Goal: Task Accomplishment & Management: Use online tool/utility

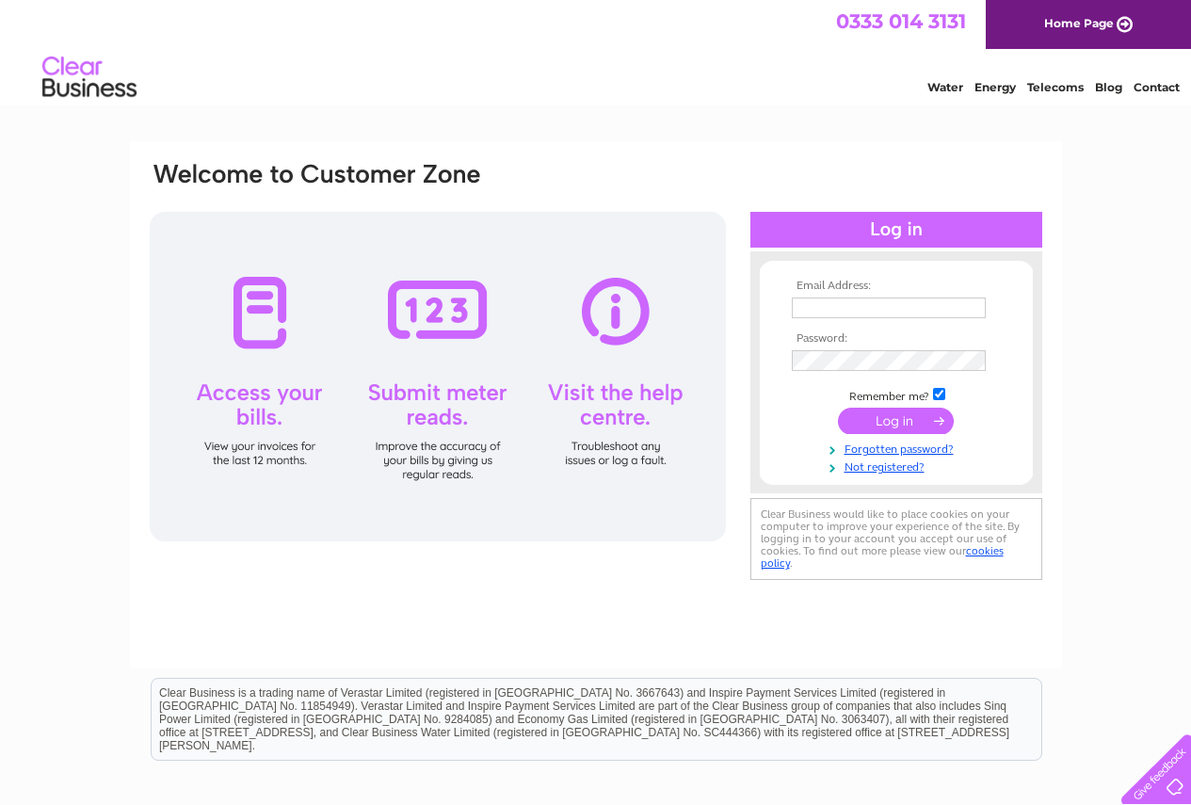
type input "[EMAIL_ADDRESS][DOMAIN_NAME]"
click at [891, 420] on input "submit" at bounding box center [896, 421] width 116 height 26
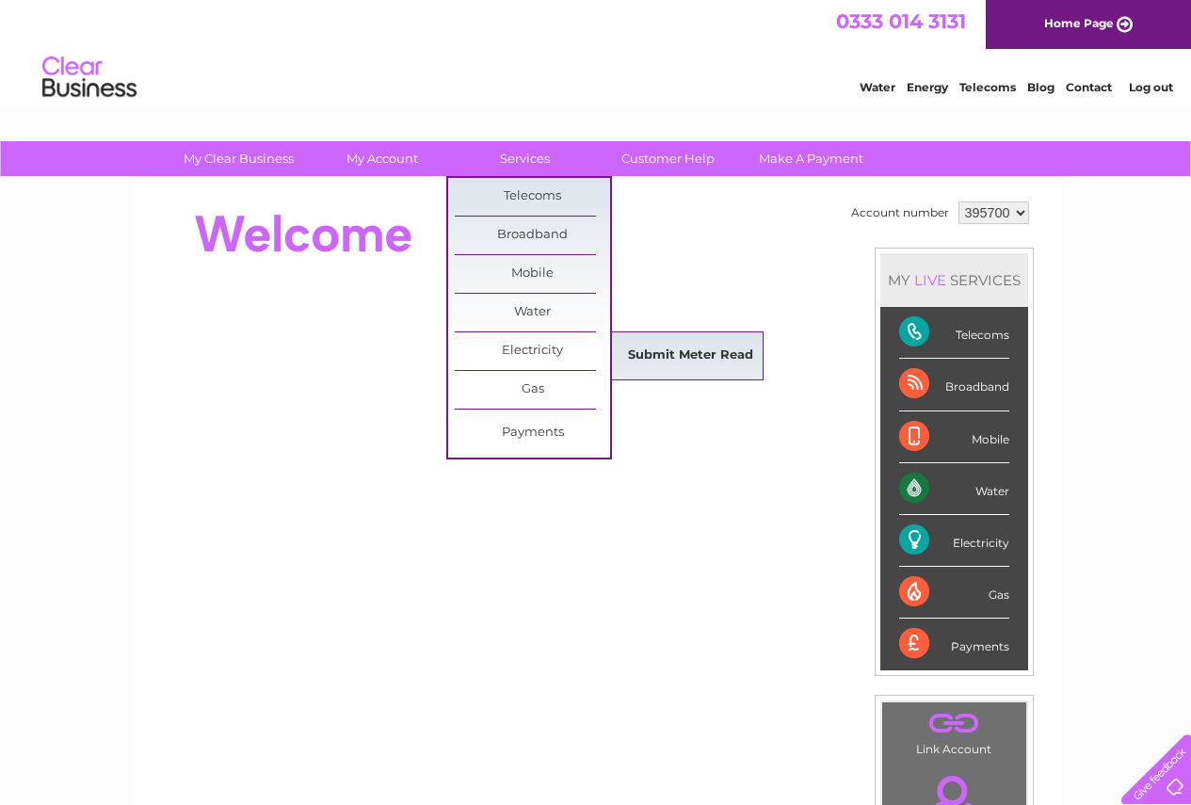
click at [659, 356] on link "Submit Meter Read" at bounding box center [690, 356] width 155 height 38
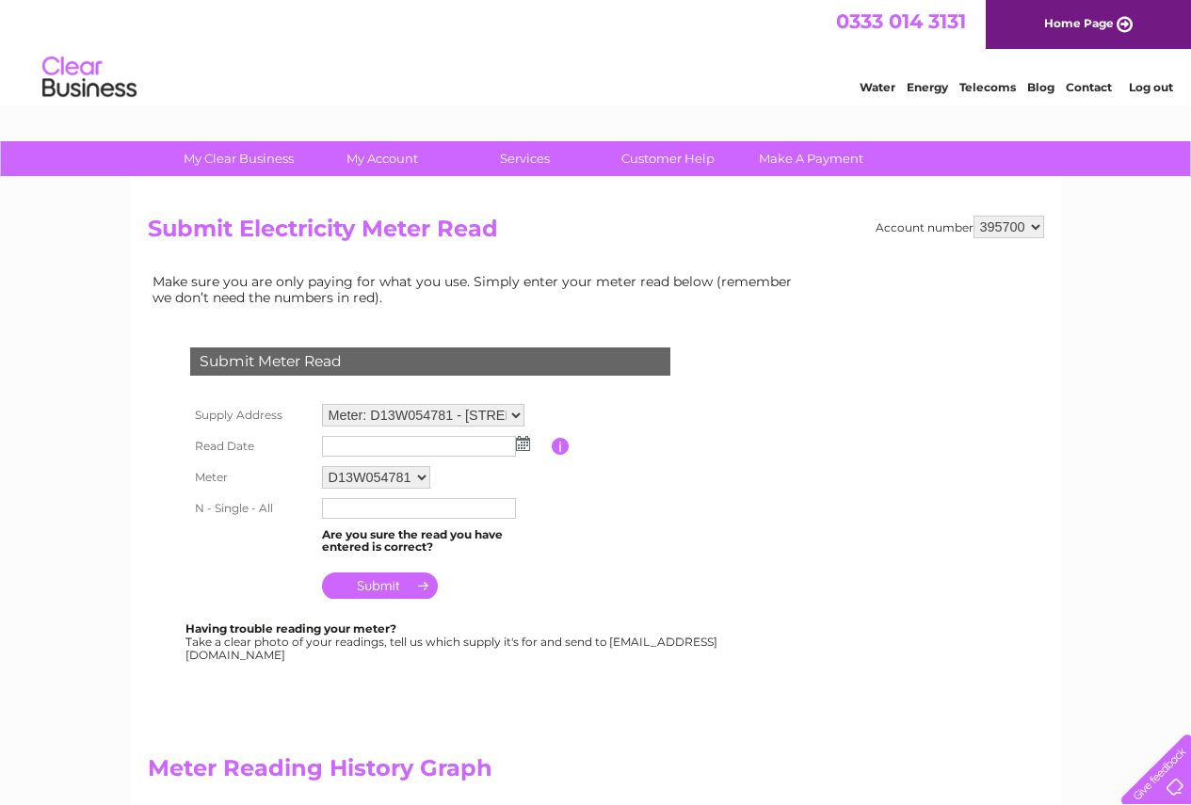
click at [525, 441] on img at bounding box center [523, 443] width 14 height 15
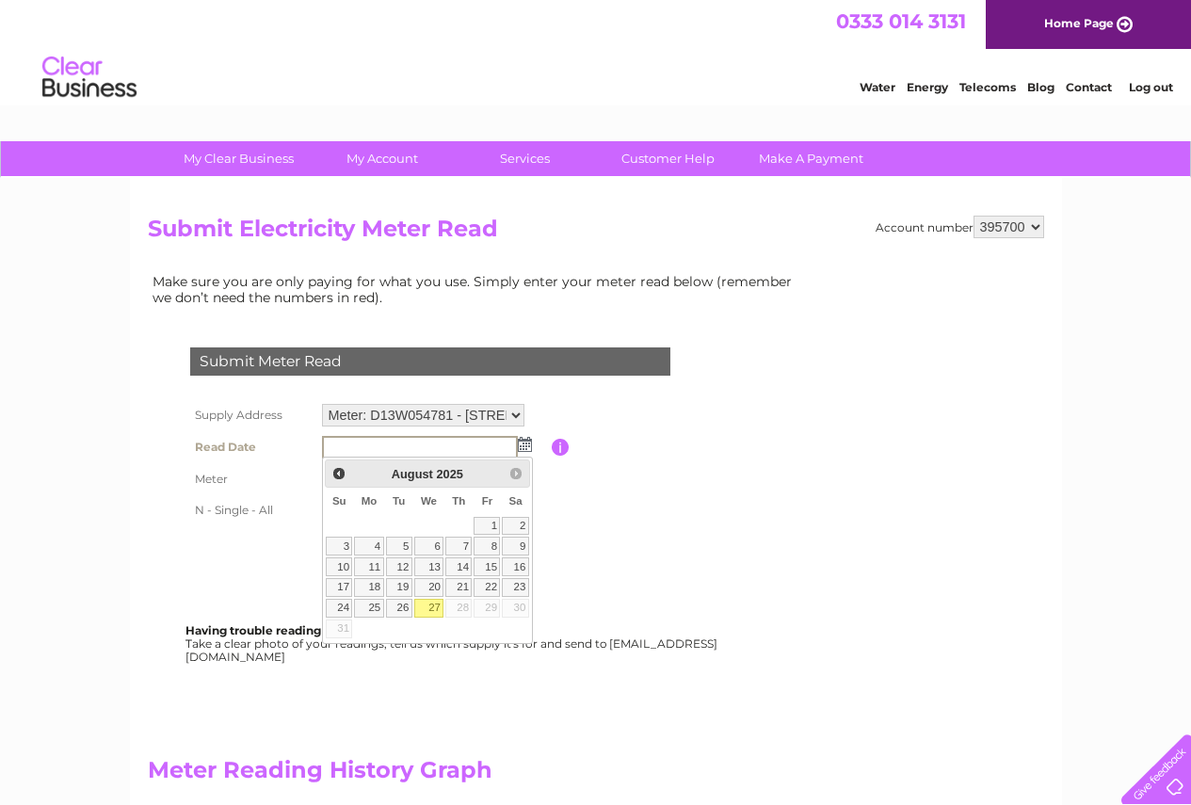
click at [441, 607] on link "27" at bounding box center [429, 608] width 30 height 19
type input "2025/08/27"
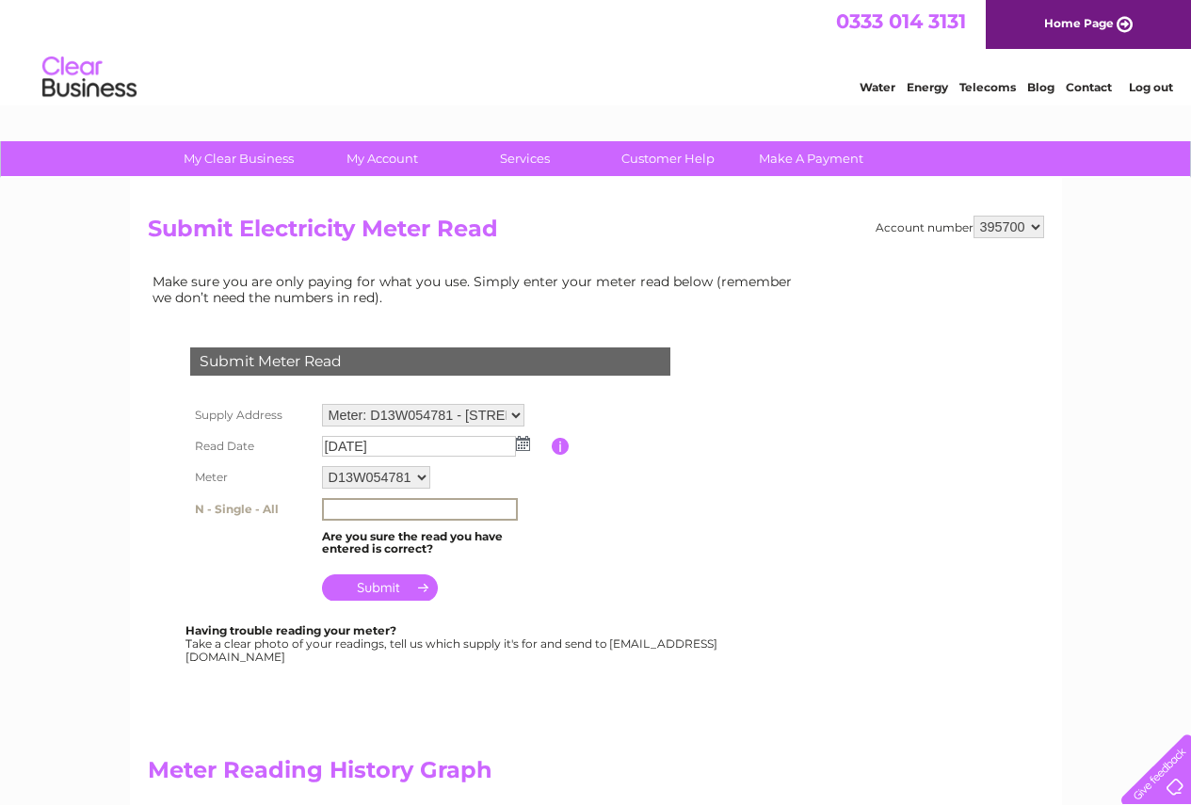
click at [355, 504] on input "text" at bounding box center [420, 509] width 196 height 23
type input "54971"
click at [371, 588] on input "submit" at bounding box center [380, 588] width 116 height 26
